Goal: Task Accomplishment & Management: Manage account settings

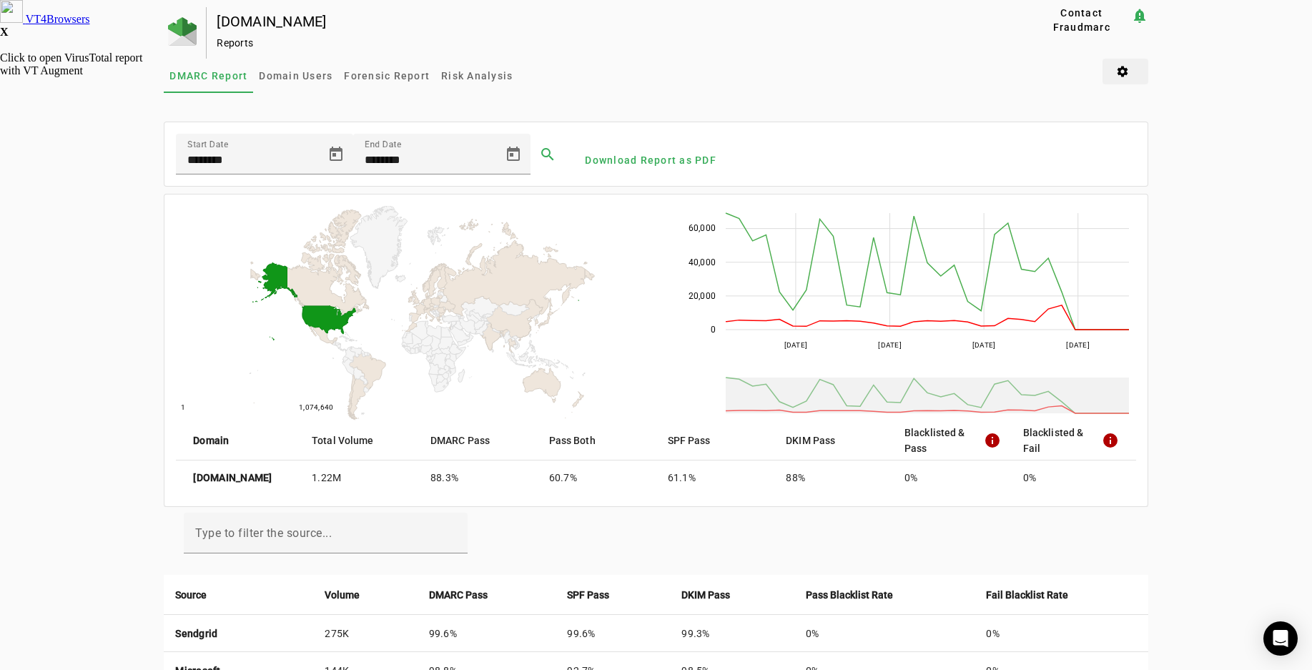
click at [1129, 73] on span at bounding box center [1126, 71] width 46 height 34
click at [1038, 74] on div at bounding box center [656, 335] width 1312 height 670
click at [180, 32] on img at bounding box center [182, 31] width 29 height 29
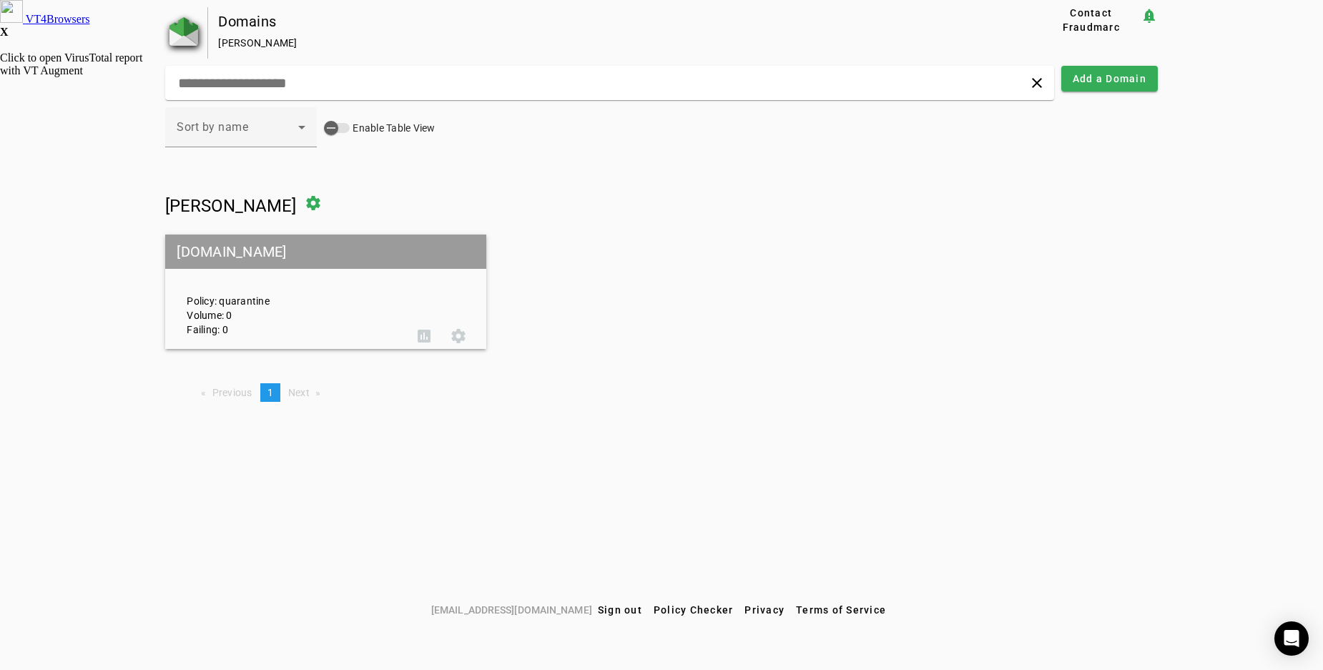
click at [180, 23] on img at bounding box center [183, 31] width 29 height 29
click at [328, 205] on span at bounding box center [313, 203] width 34 height 34
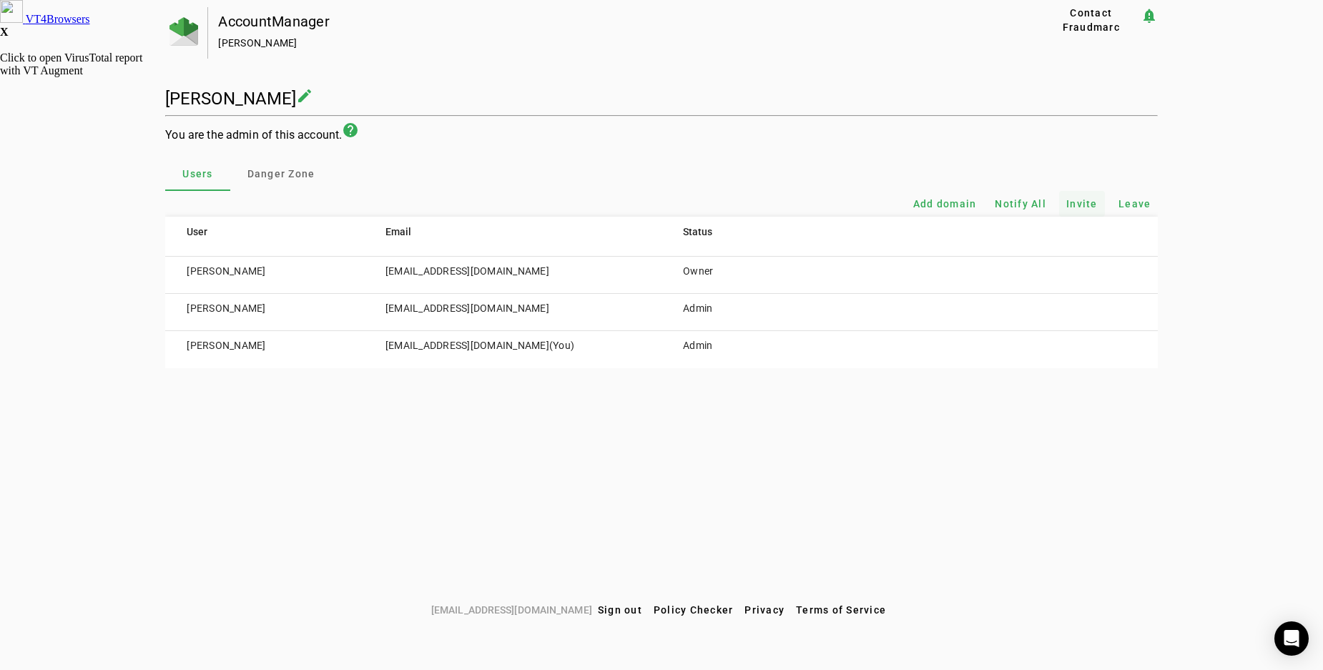
click at [1081, 203] on span "Invite" at bounding box center [1081, 204] width 31 height 14
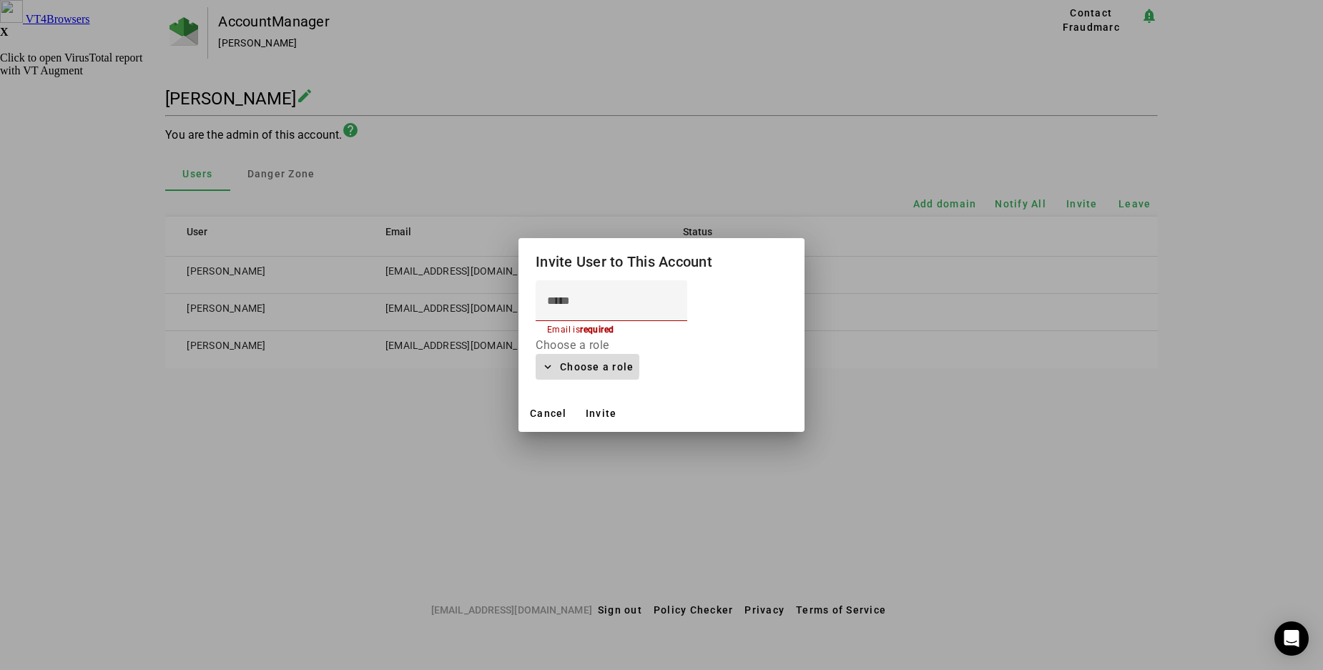
click at [553, 364] on span at bounding box center [588, 367] width 104 height 34
click at [566, 401] on span "Admin" at bounding box center [575, 402] width 57 height 17
click at [582, 299] on input at bounding box center [611, 301] width 129 height 17
type input "**********"
click at [604, 412] on span "Invite" at bounding box center [601, 413] width 31 height 11
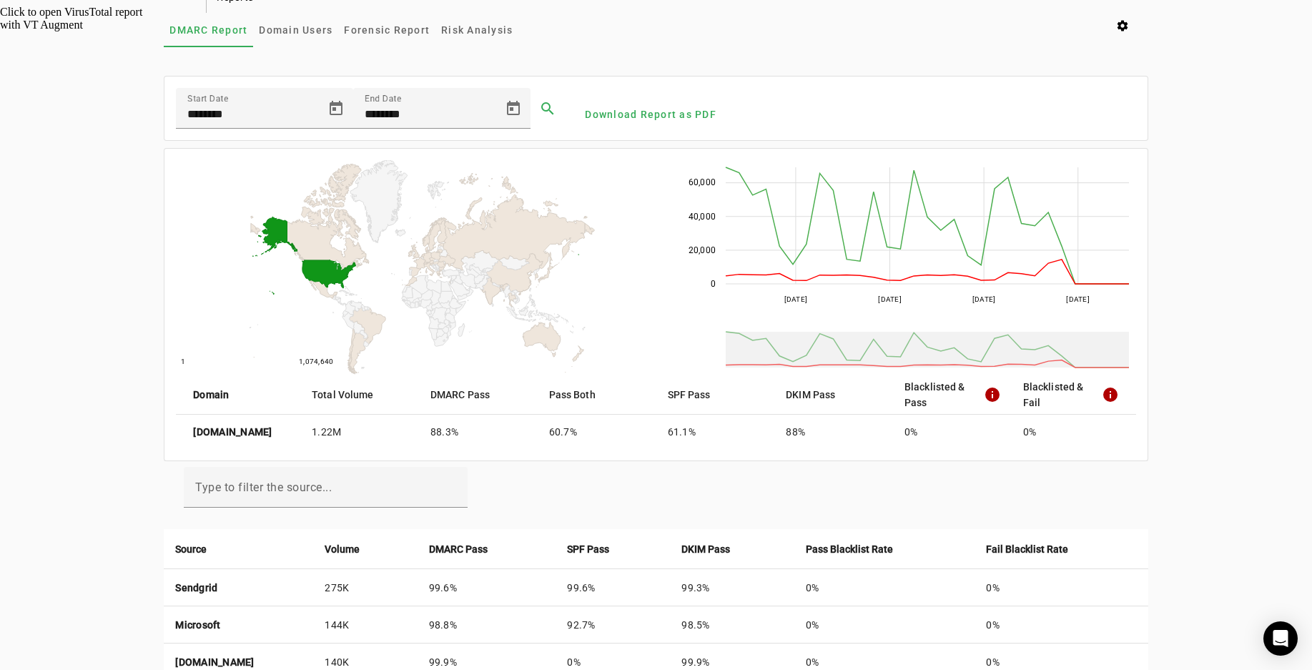
scroll to position [37, 0]
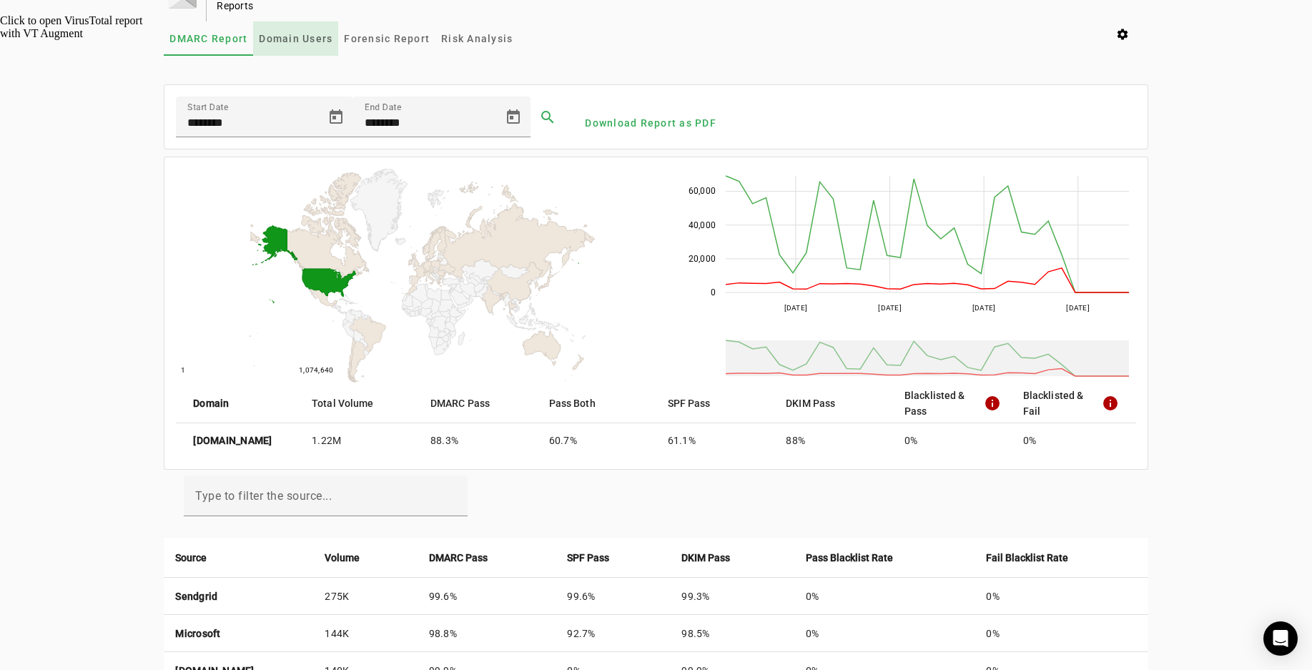
click at [290, 35] on span "Domain Users" at bounding box center [296, 39] width 74 height 10
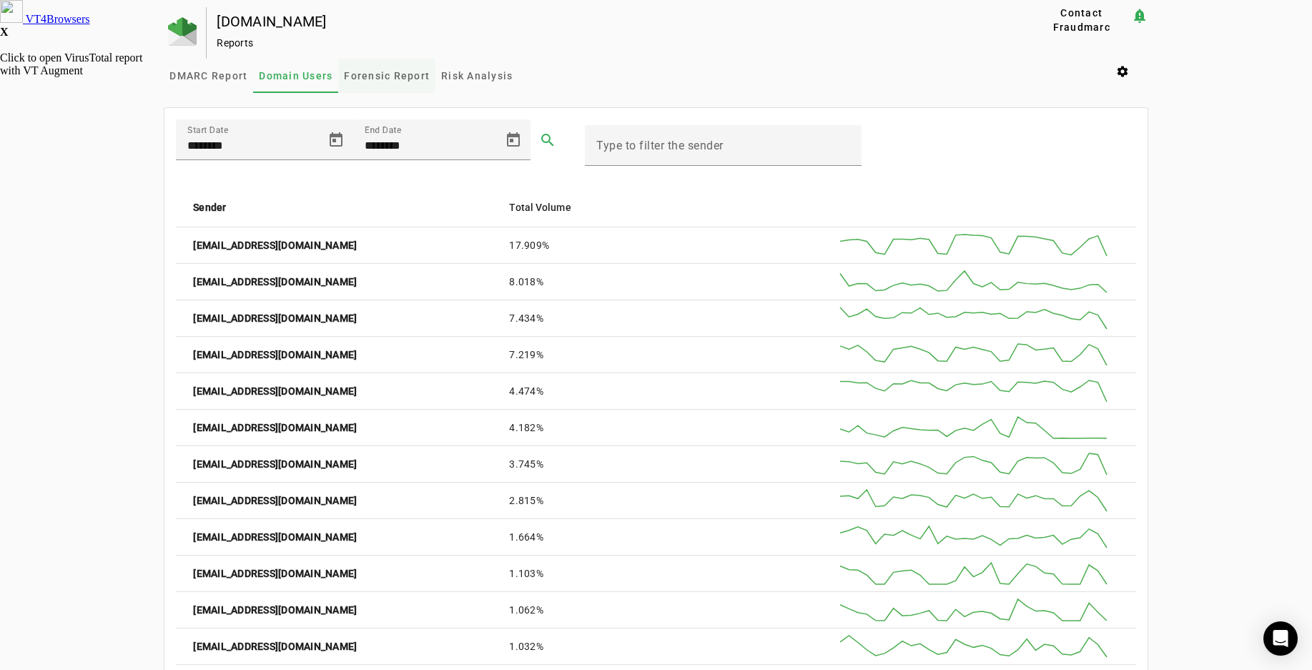
click at [368, 74] on span "Forensic Report" at bounding box center [387, 76] width 86 height 10
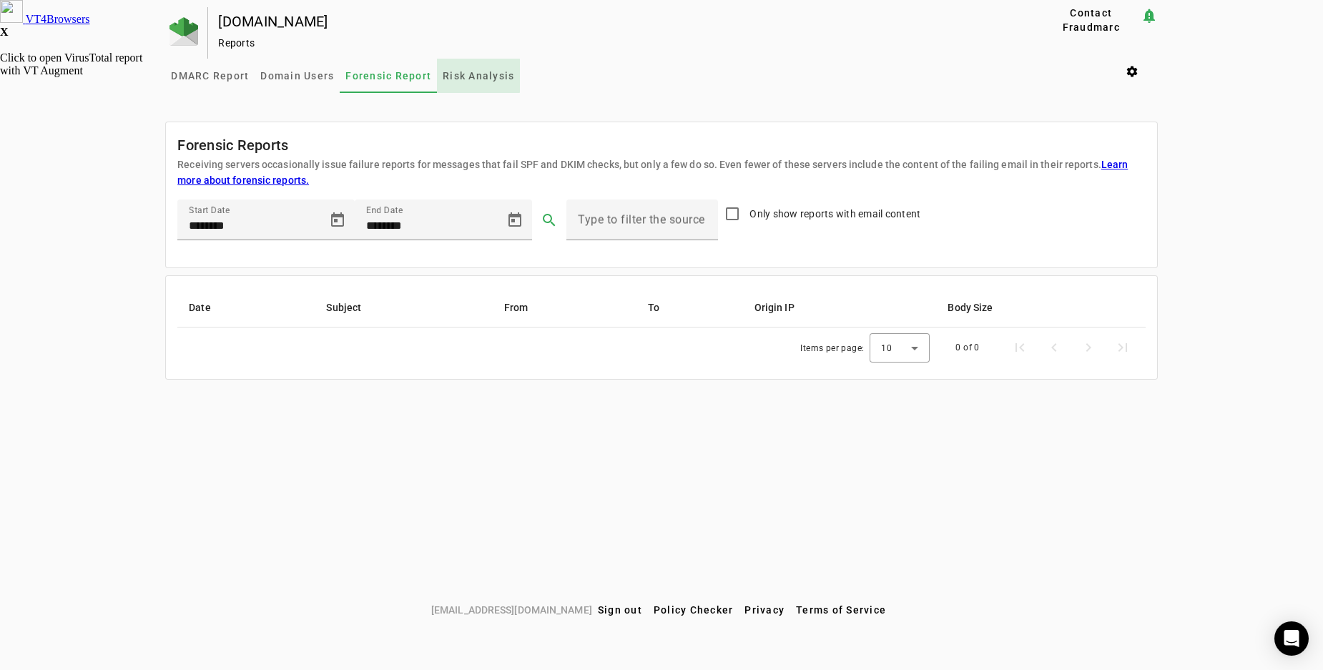
click at [469, 75] on span "Risk Analysis" at bounding box center [479, 76] width 72 height 10
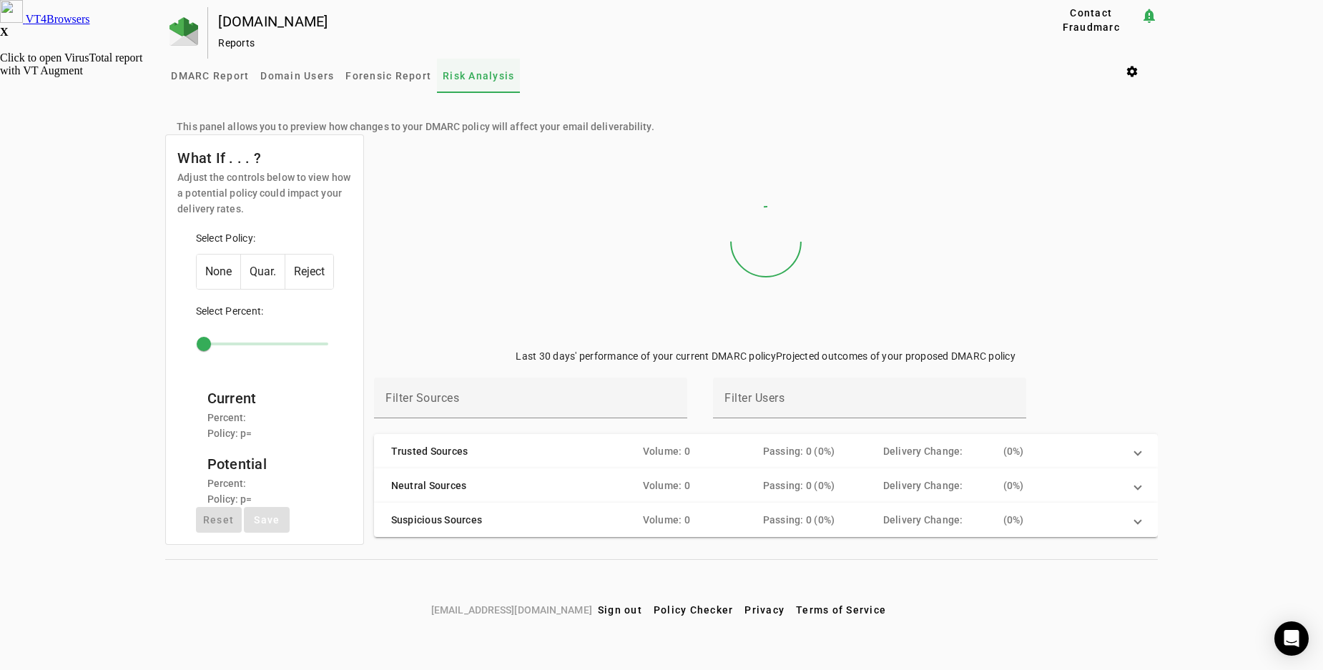
type input "***"
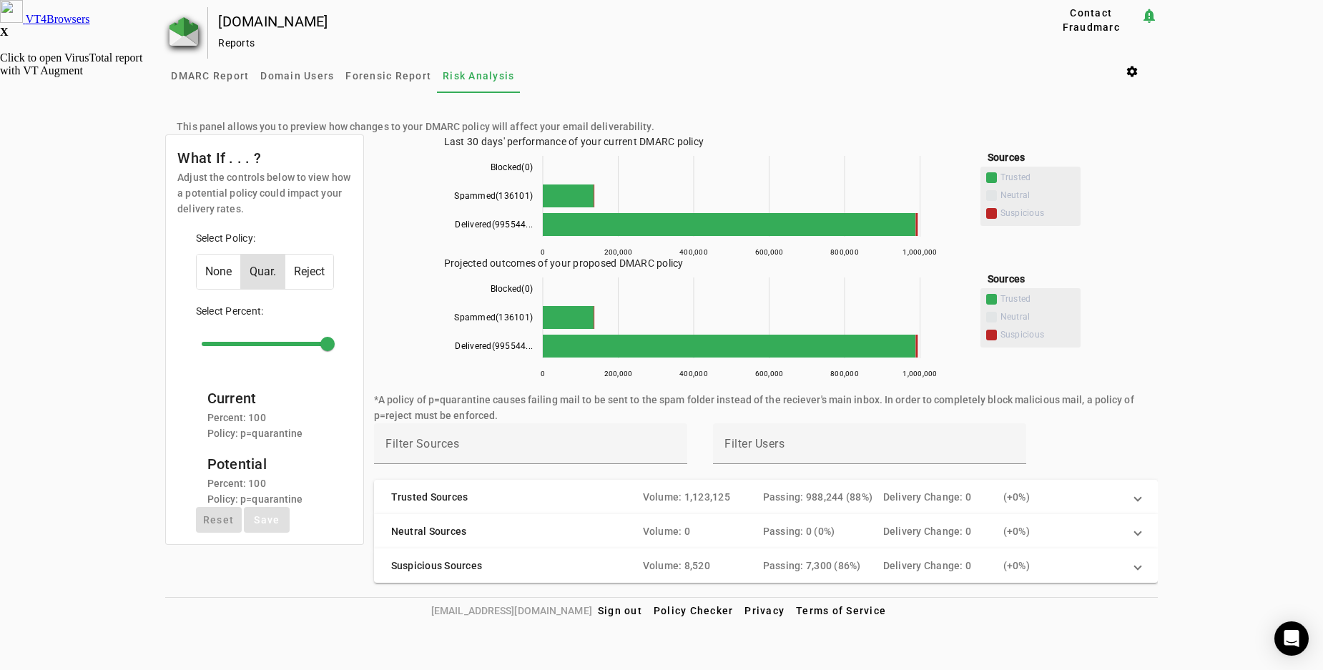
click at [193, 29] on img at bounding box center [183, 31] width 29 height 29
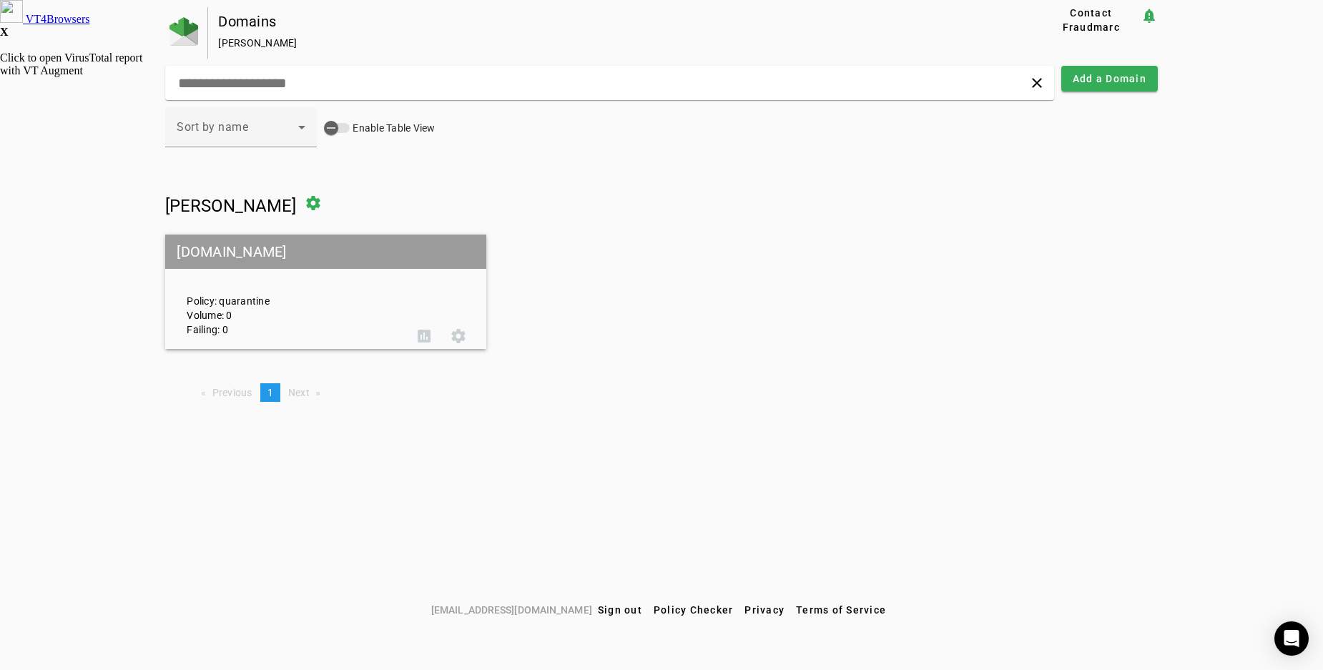
click at [237, 250] on mat-grid-tile-header "[DOMAIN_NAME]" at bounding box center [325, 252] width 321 height 34
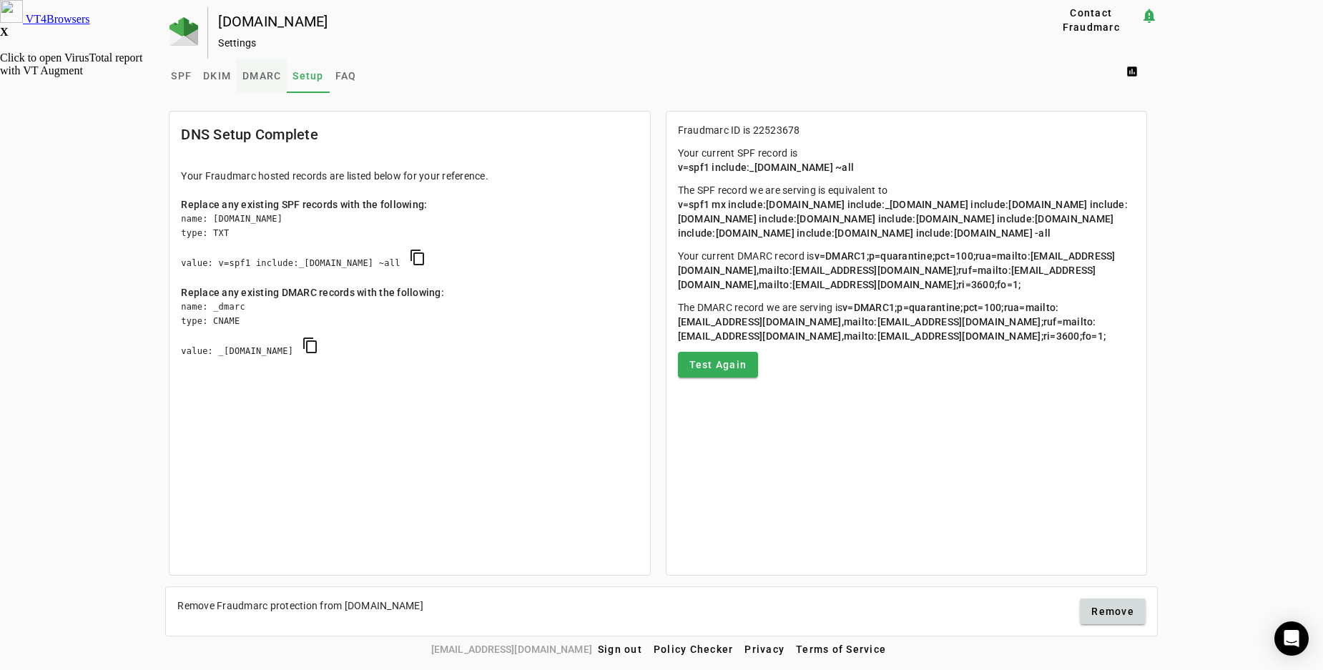
click at [258, 77] on span "DMARC" at bounding box center [261, 76] width 39 height 10
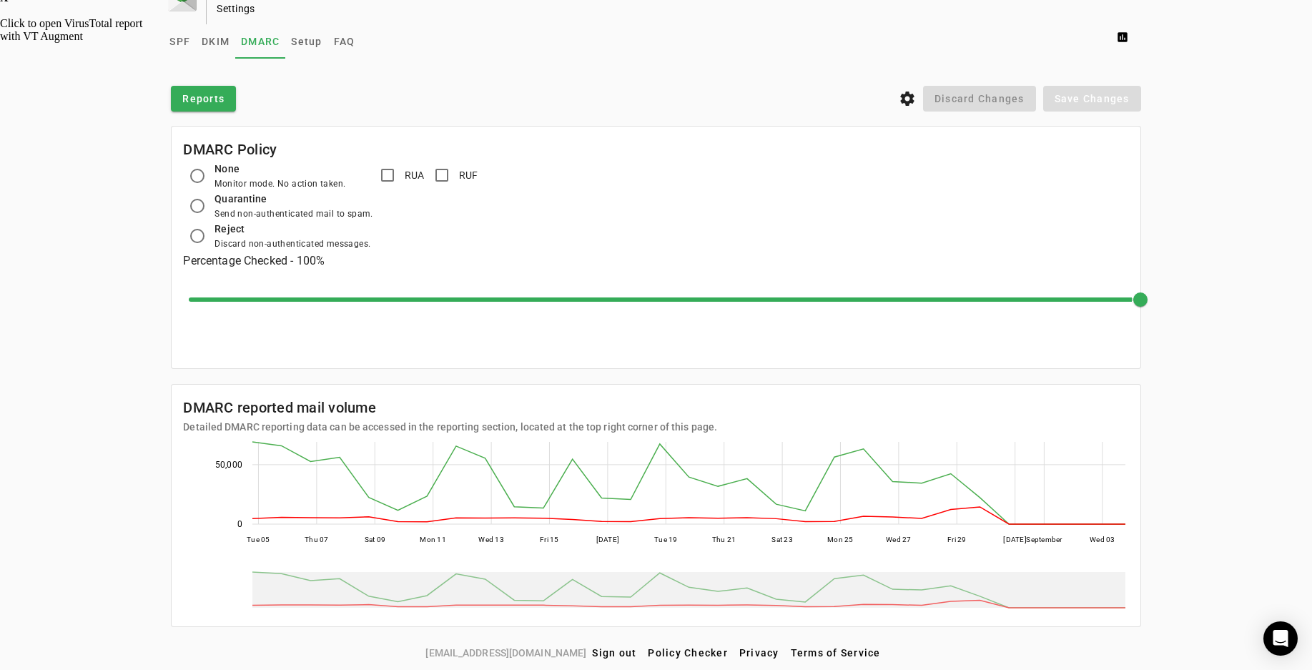
scroll to position [16, 0]
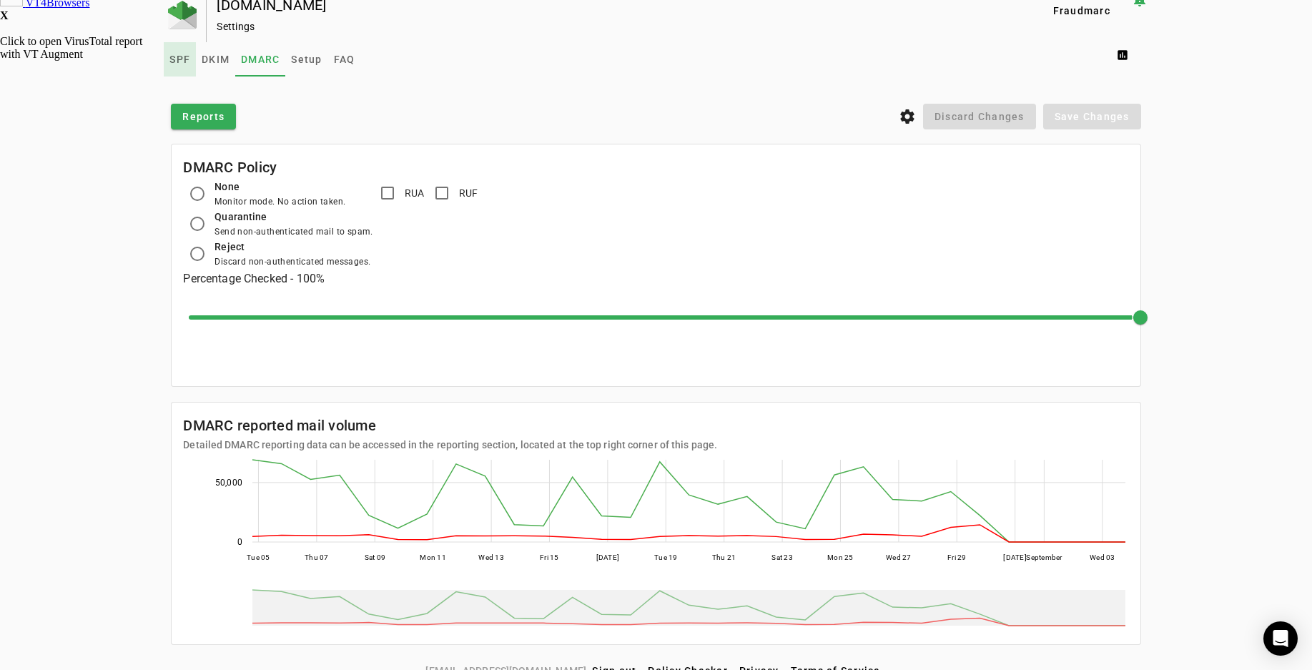
click at [178, 56] on span "SPF" at bounding box center [179, 59] width 21 height 10
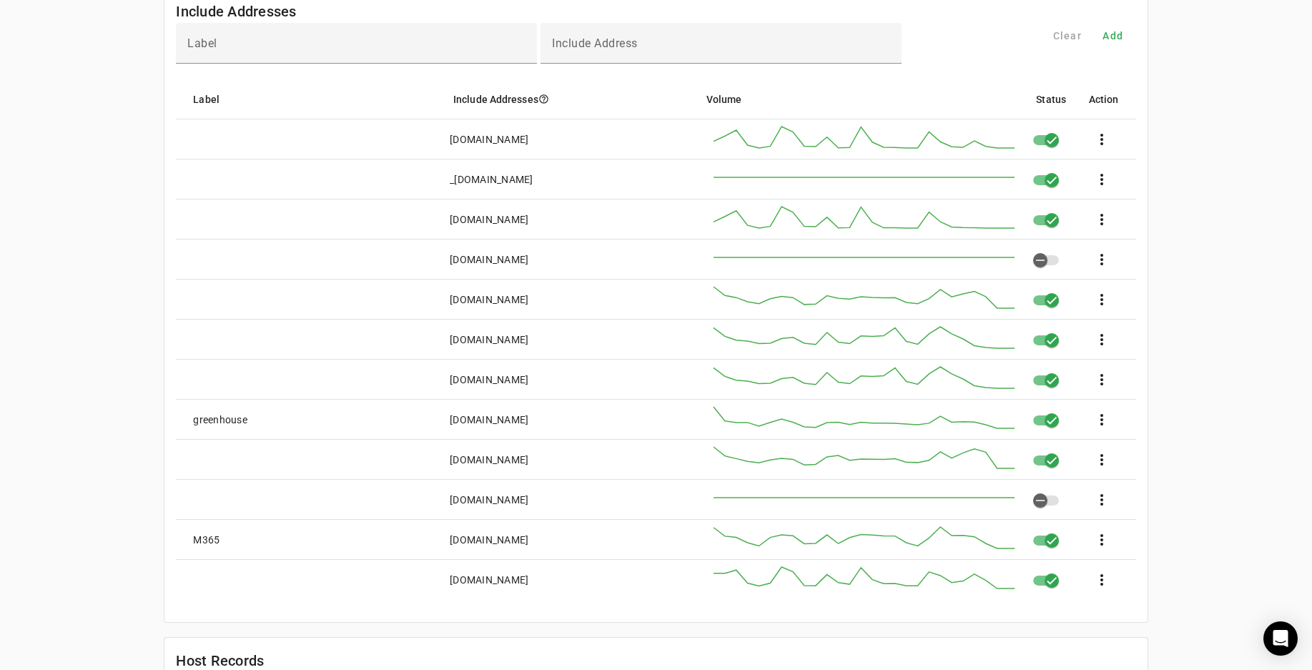
scroll to position [138, 0]
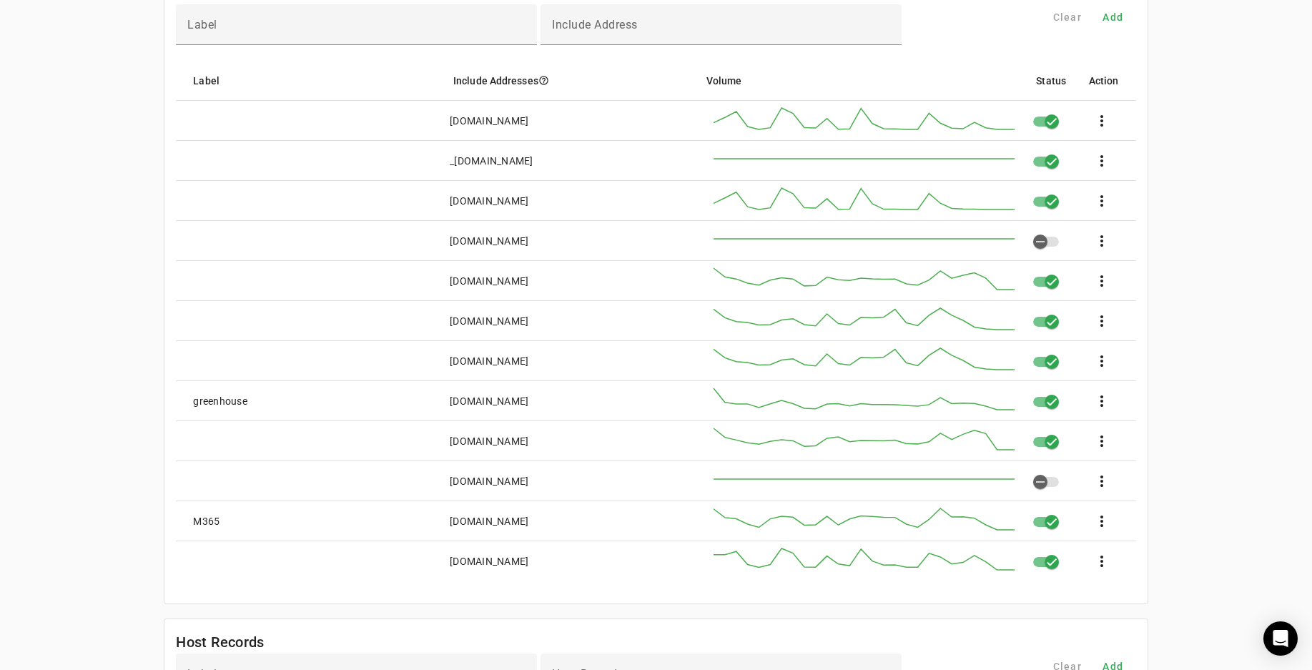
click at [508, 200] on div "[DOMAIN_NAME]" at bounding box center [489, 201] width 79 height 14
drag, startPoint x: 451, startPoint y: 200, endPoint x: 571, endPoint y: 203, distance: 119.5
click at [571, 203] on mat-cell "[DOMAIN_NAME]" at bounding box center [563, 201] width 250 height 40
click at [575, 197] on mat-cell "[DOMAIN_NAME]" at bounding box center [563, 201] width 250 height 40
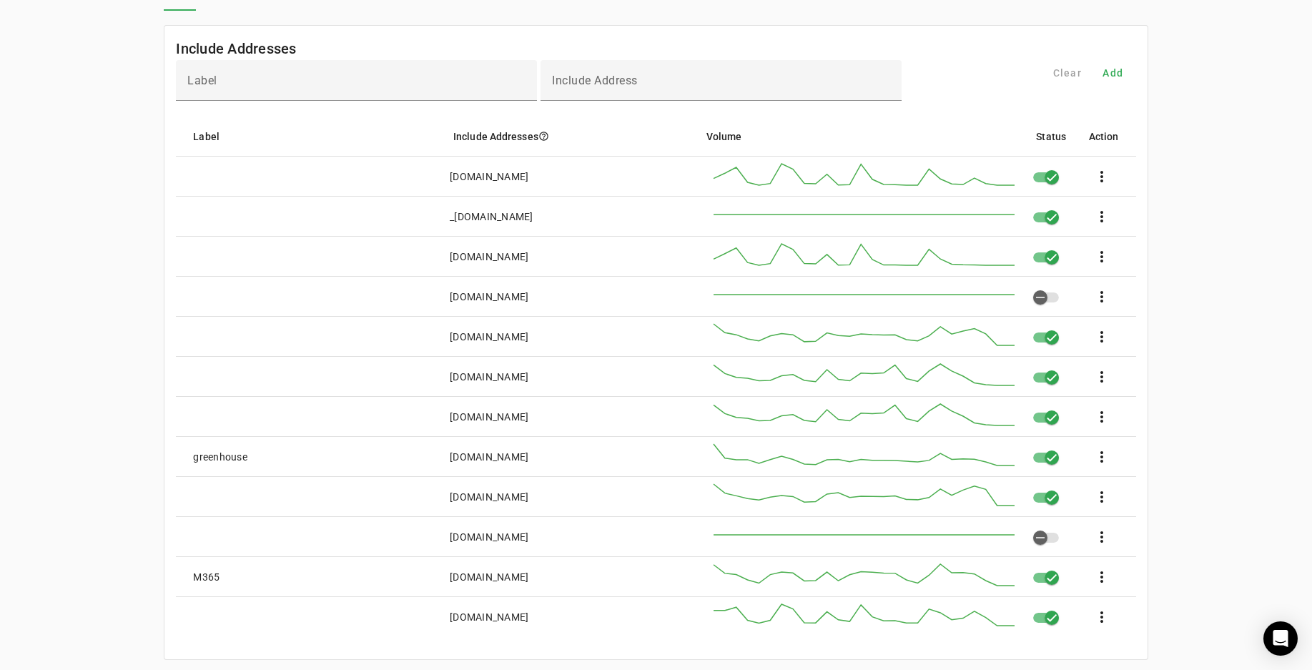
scroll to position [0, 0]
